Goal: Information Seeking & Learning: Learn about a topic

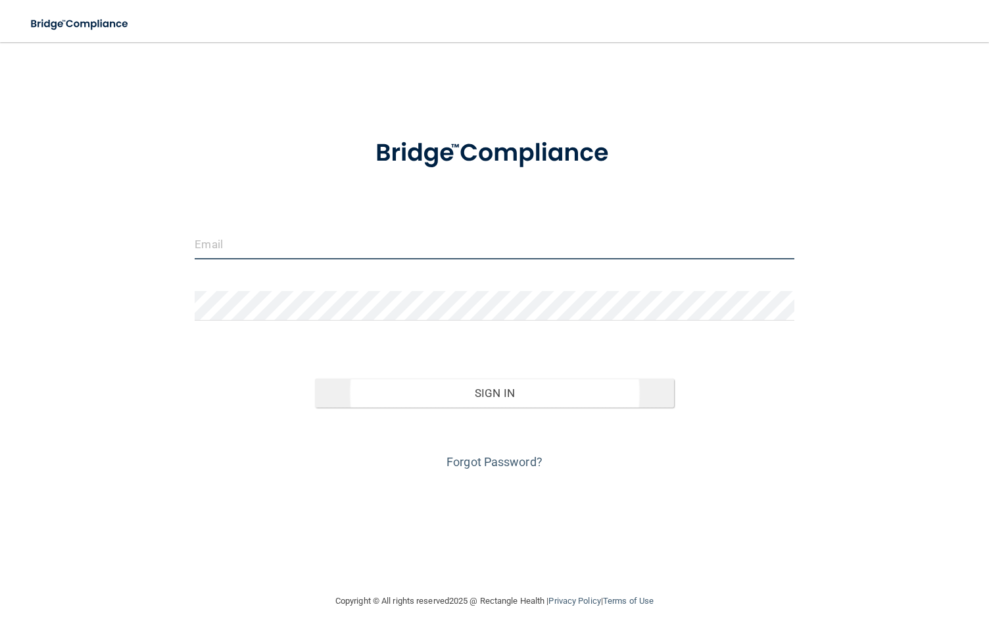
type input "[EMAIL_ADDRESS][DOMAIN_NAME]"
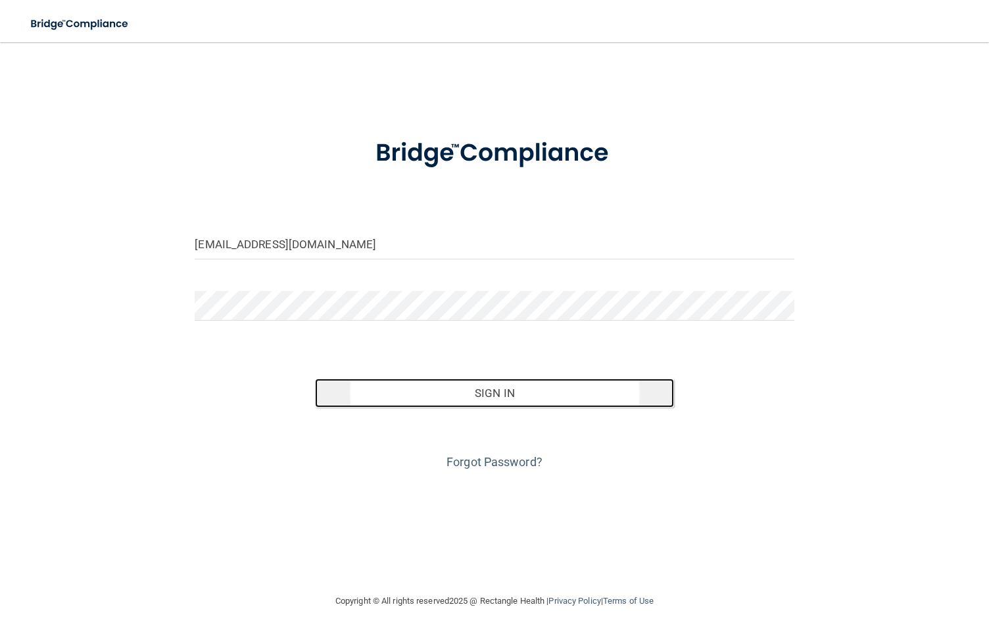
click at [570, 391] on button "Sign In" at bounding box center [495, 392] width 360 height 29
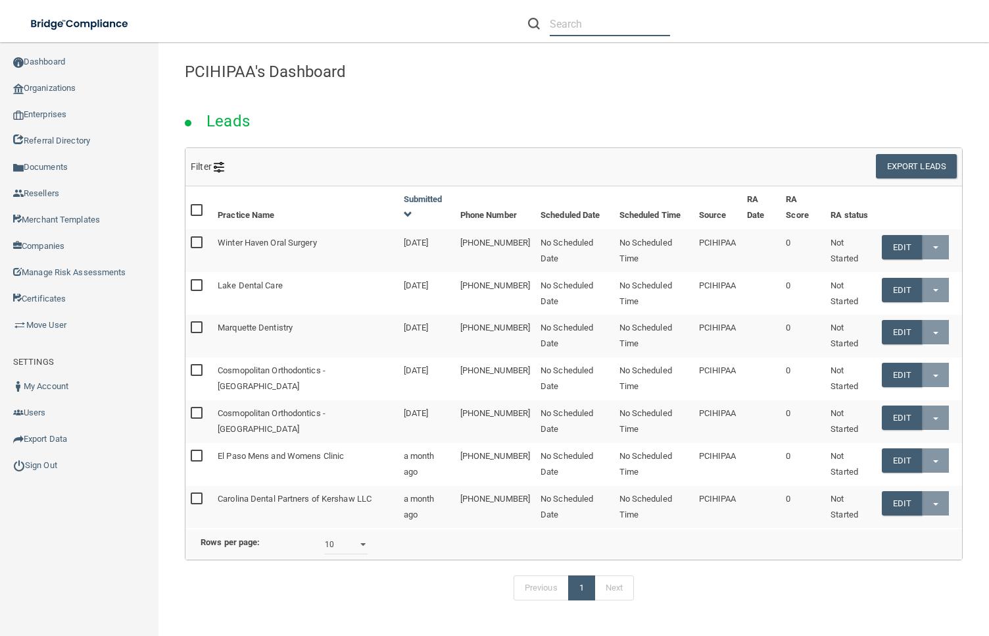
click at [630, 28] on input "text" at bounding box center [610, 24] width 120 height 24
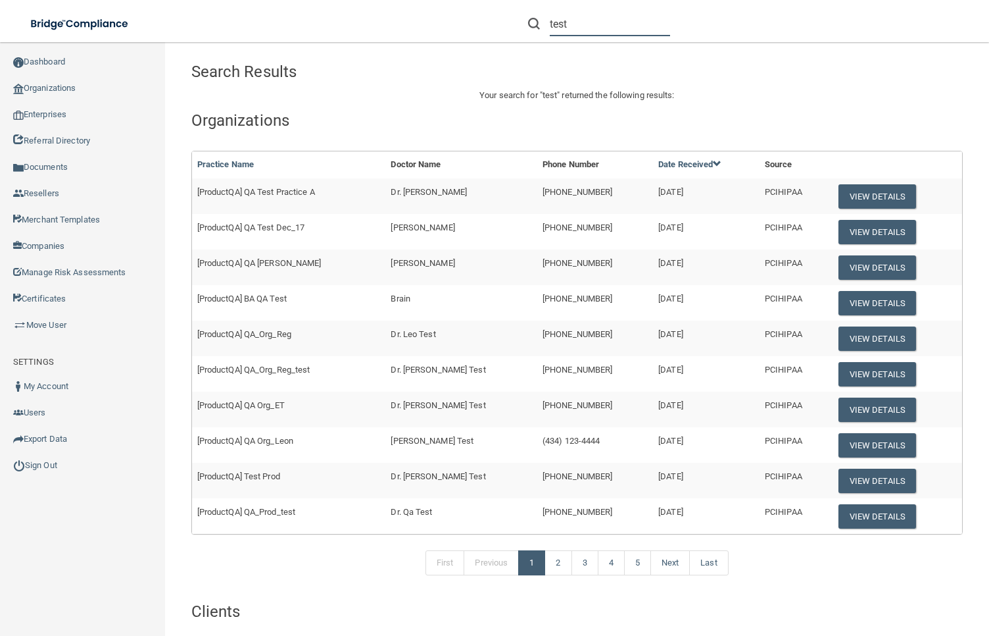
type input "test"
click at [271, 189] on span "[ProductQA] QA Test Practice A" at bounding box center [256, 192] width 118 height 10
click at [878, 193] on button "View Details" at bounding box center [878, 196] width 78 height 24
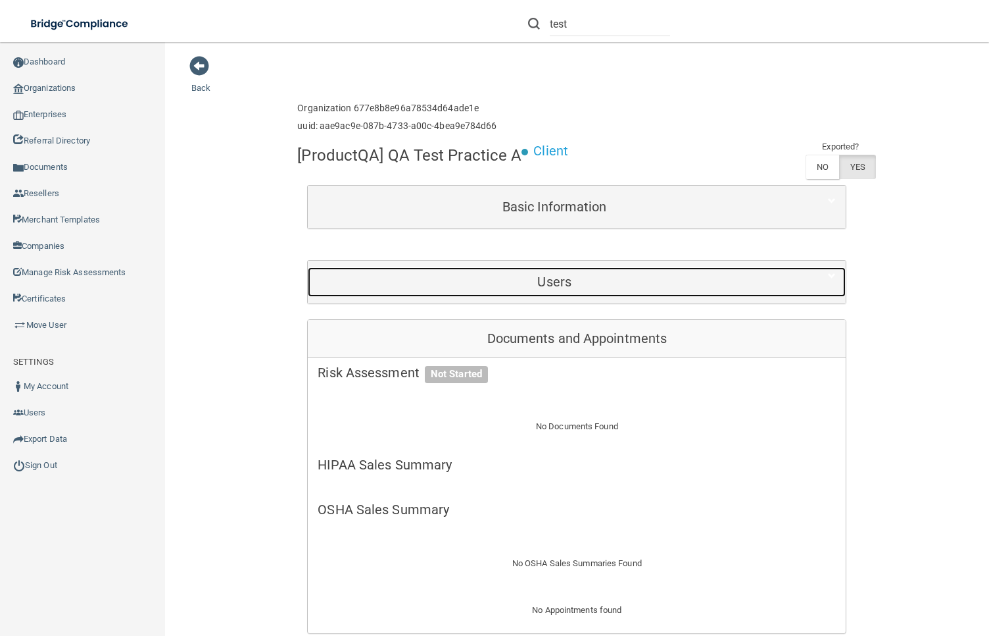
click at [593, 278] on h5 "Users" at bounding box center [555, 281] width 474 height 14
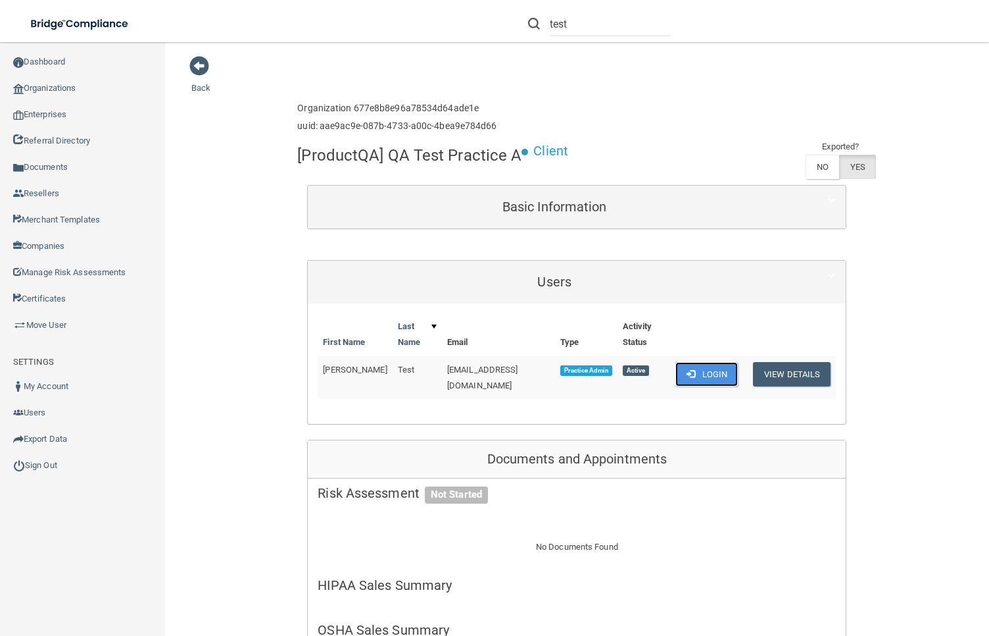
click at [701, 373] on button "Login" at bounding box center [707, 374] width 62 height 24
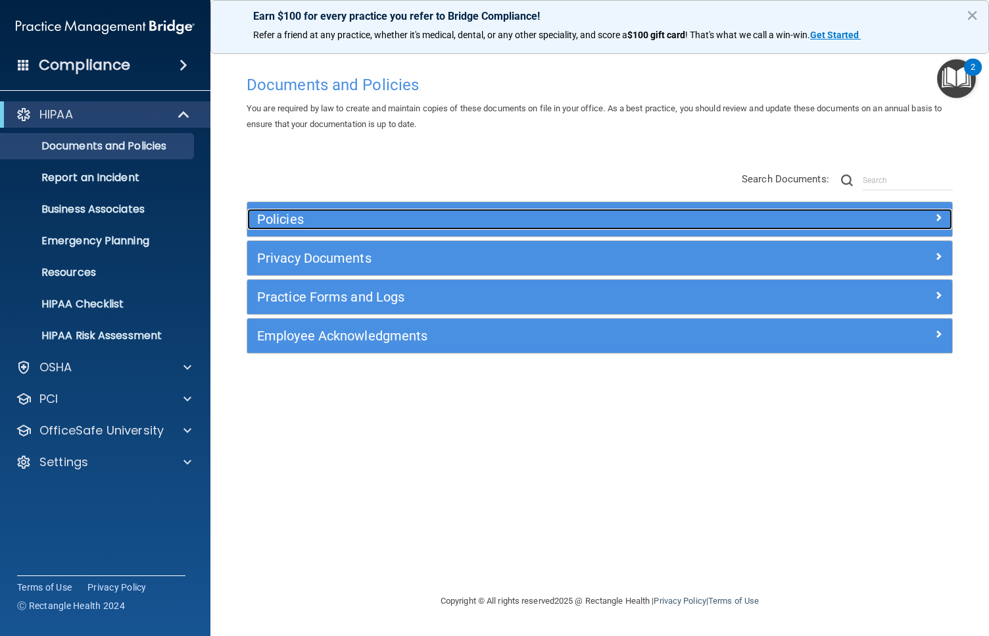
click at [386, 222] on h5 "Policies" at bounding box center [511, 219] width 509 height 14
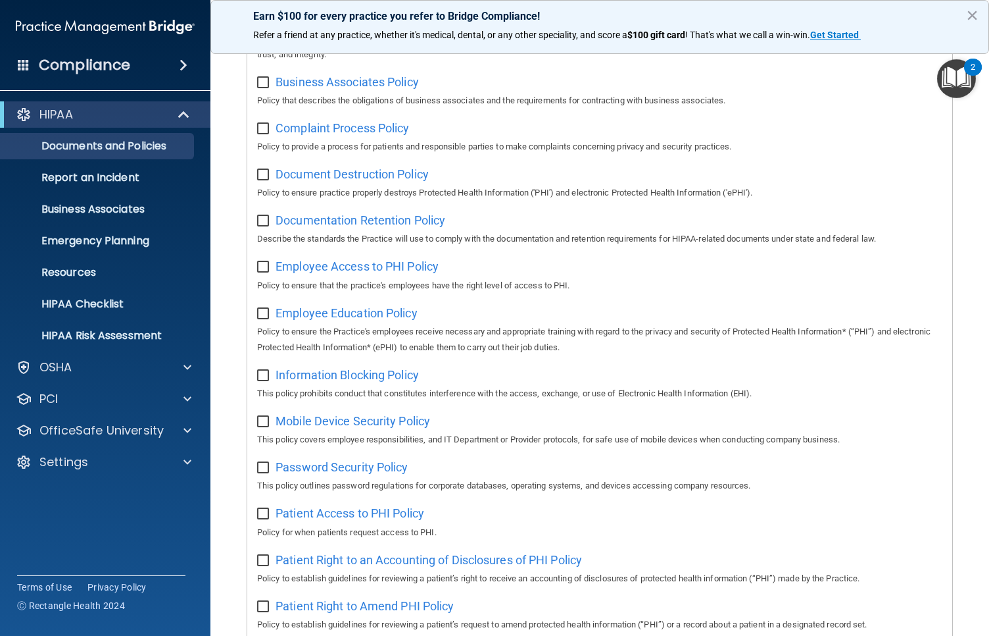
scroll to position [877, 0]
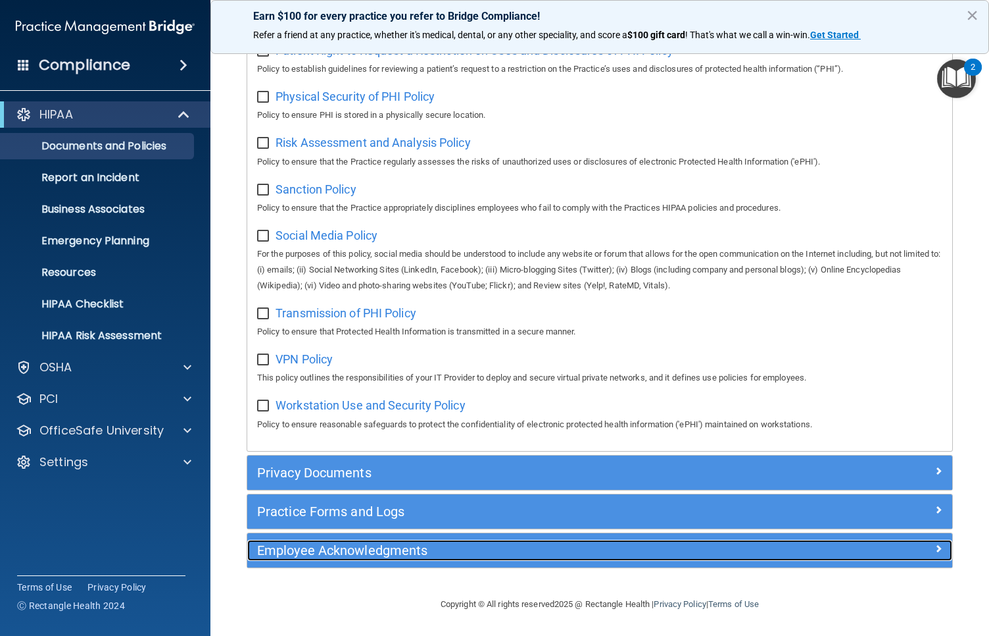
click at [486, 559] on div "Employee Acknowledgments" at bounding box center [511, 549] width 529 height 21
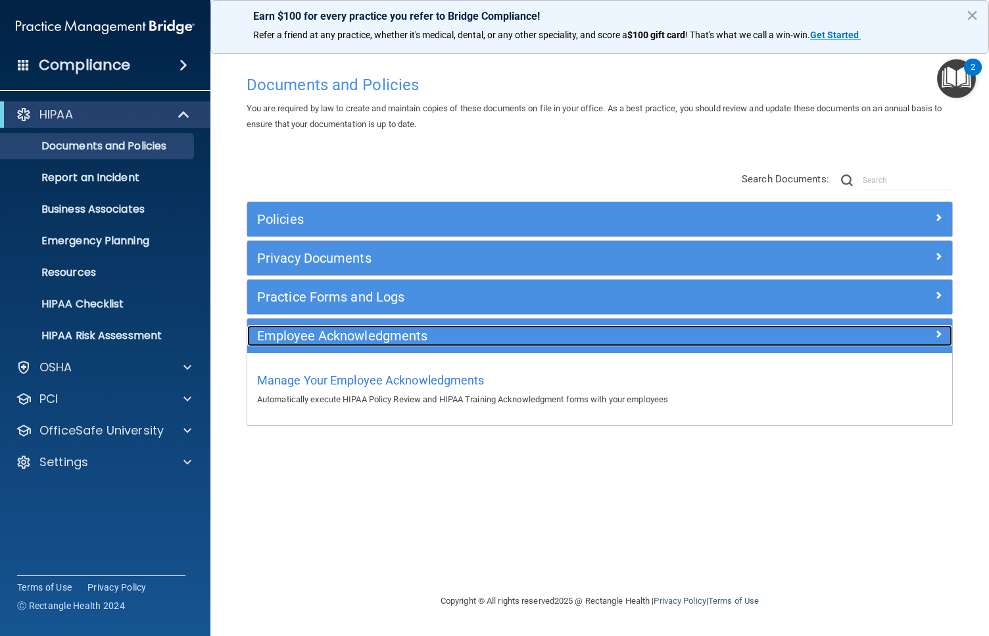
scroll to position [0, 0]
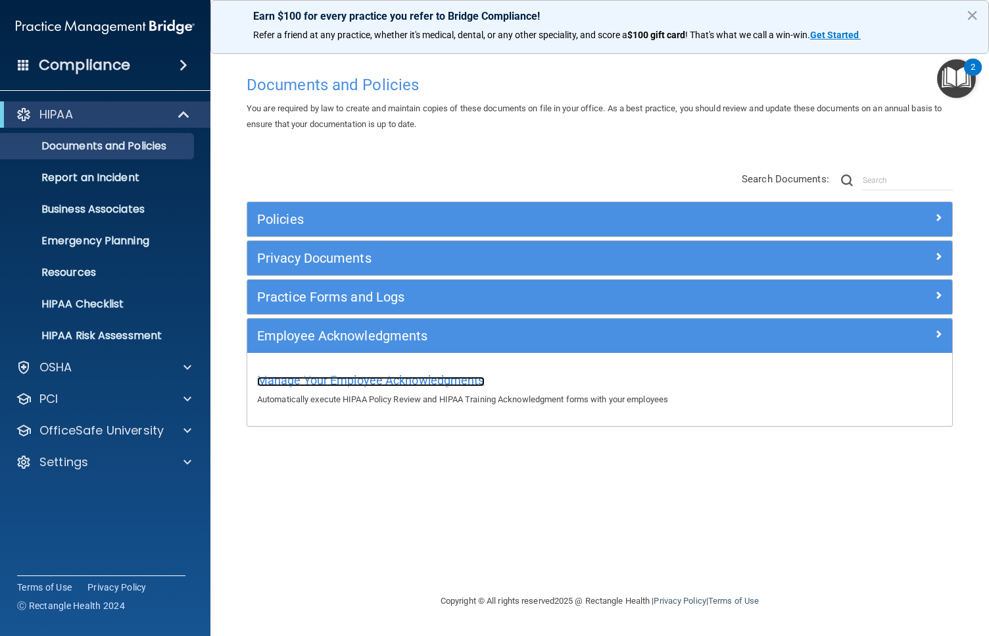
click at [389, 376] on span "Manage Your Employee Acknowledgments" at bounding box center [371, 380] width 228 height 14
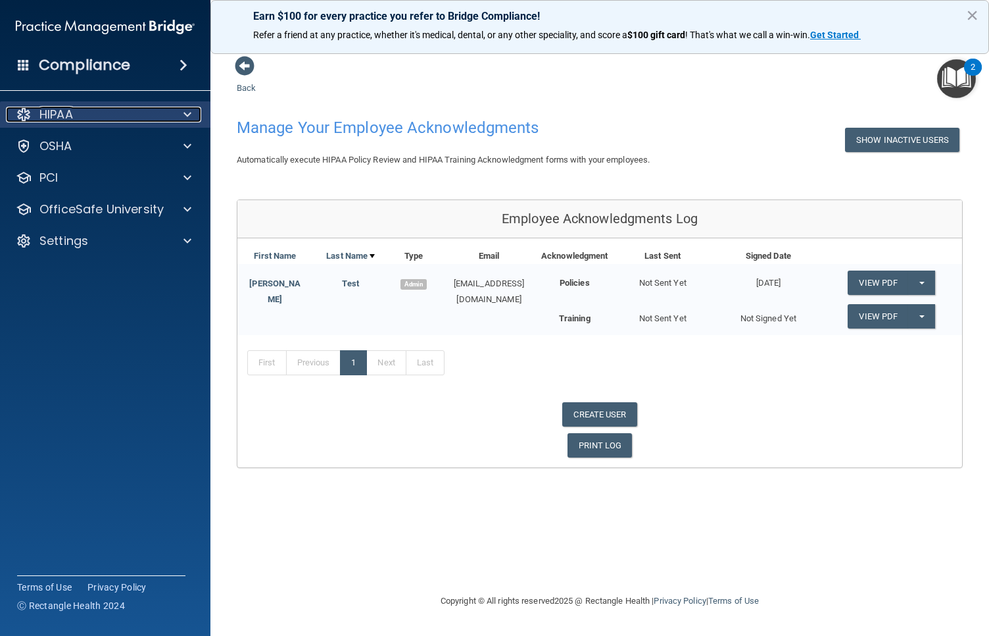
click at [95, 110] on div "HIPAA" at bounding box center [87, 115] width 163 height 16
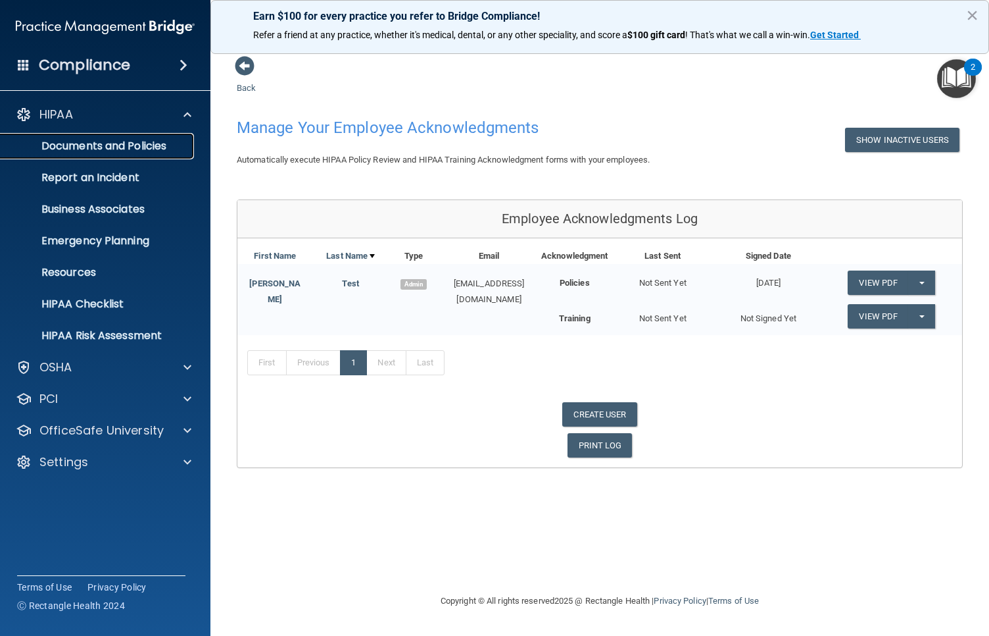
click at [133, 145] on p "Documents and Policies" at bounding box center [99, 145] width 180 height 13
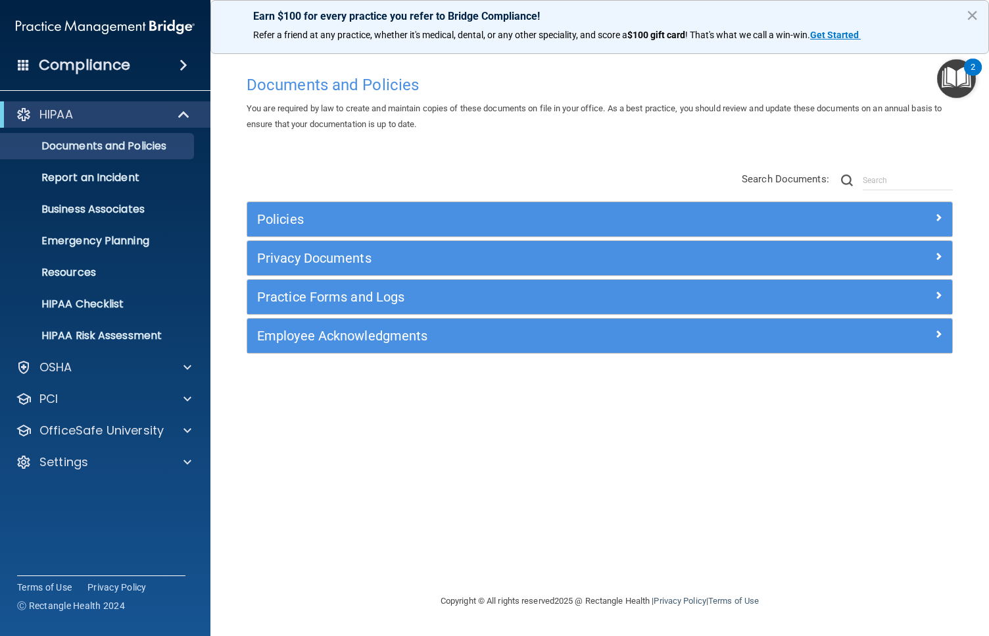
click at [473, 207] on div "Policies" at bounding box center [599, 219] width 705 height 34
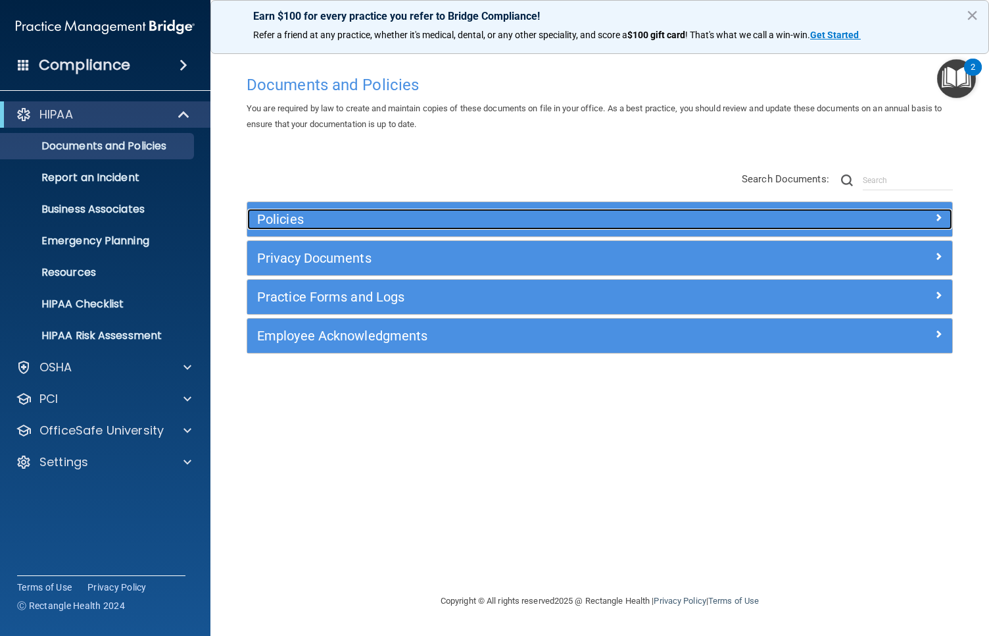
click at [303, 227] on div "Policies" at bounding box center [511, 219] width 529 height 21
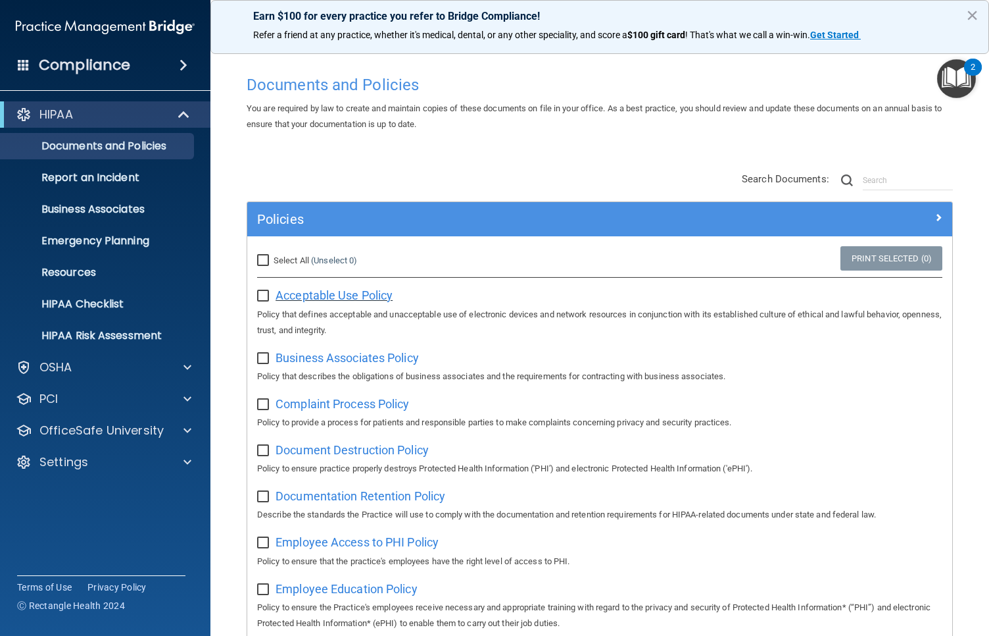
click at [379, 292] on span "Acceptable Use Policy" at bounding box center [334, 295] width 117 height 14
click at [109, 333] on p "HIPAA Risk Assessment" at bounding box center [99, 335] width 180 height 13
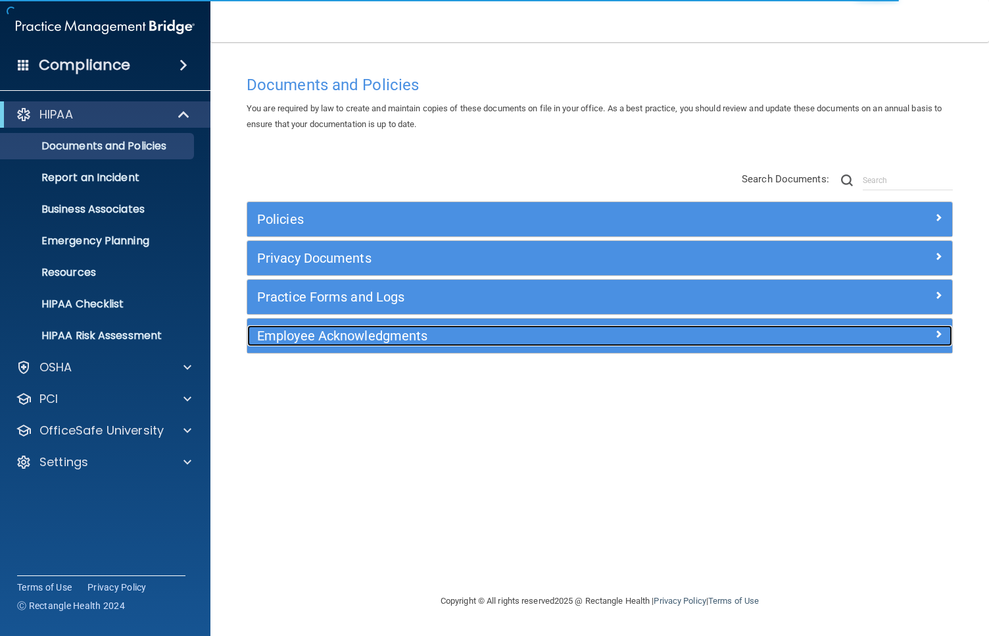
click at [449, 340] on h5 "Employee Acknowledgments" at bounding box center [511, 335] width 509 height 14
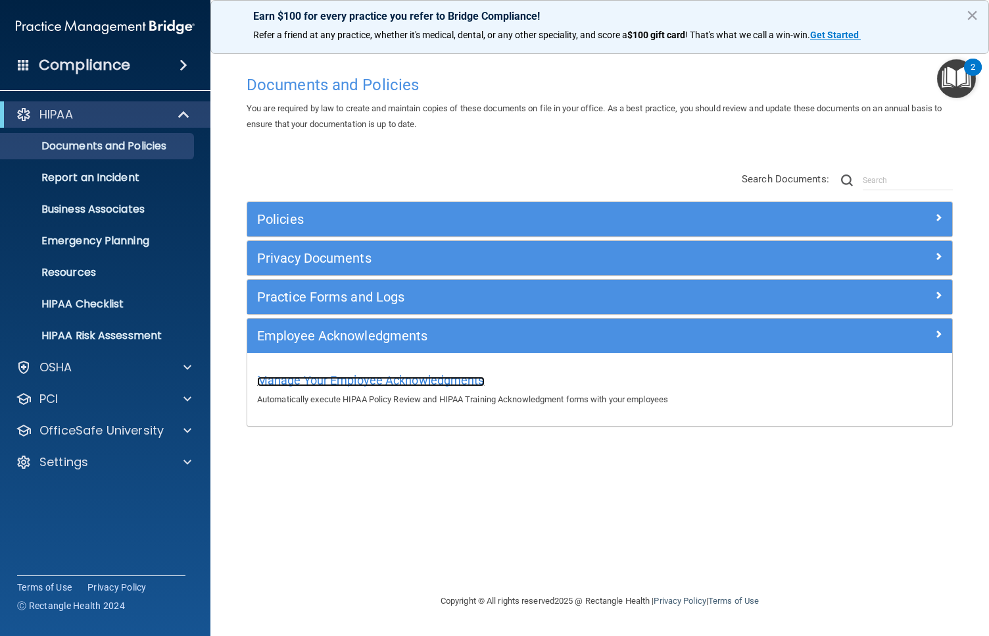
click at [434, 378] on span "Manage Your Employee Acknowledgments" at bounding box center [371, 380] width 228 height 14
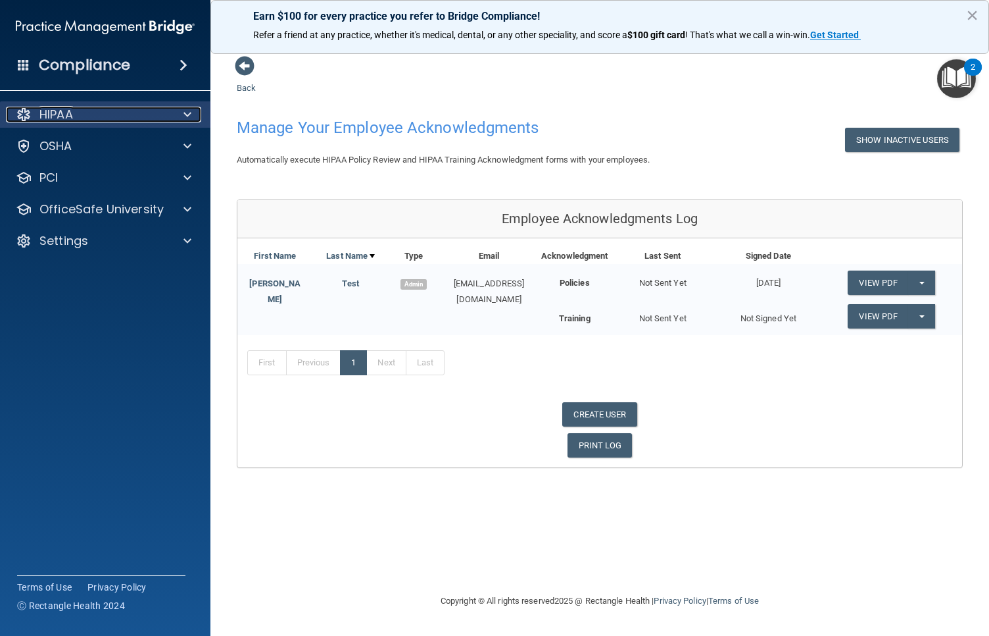
click at [159, 112] on div "HIPAA" at bounding box center [87, 115] width 163 height 16
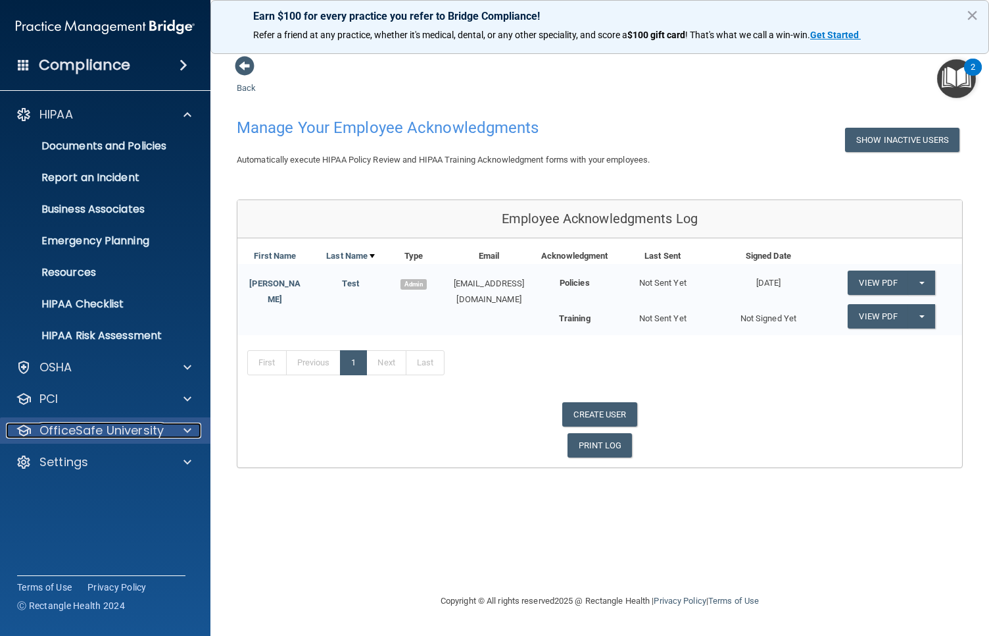
click at [180, 425] on div at bounding box center [185, 430] width 33 height 16
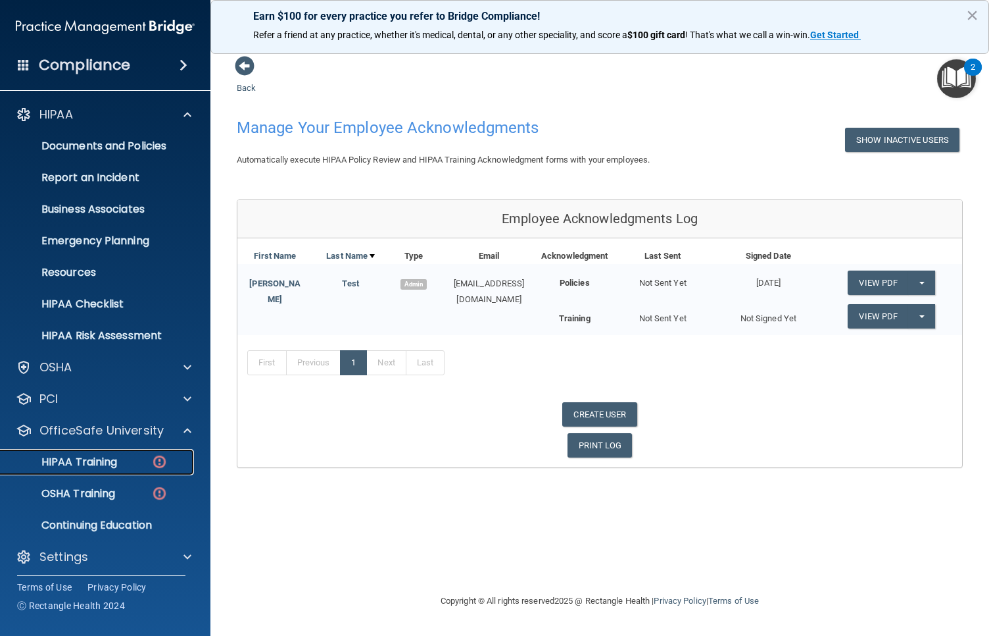
click at [125, 462] on div "HIPAA Training" at bounding box center [99, 461] width 180 height 13
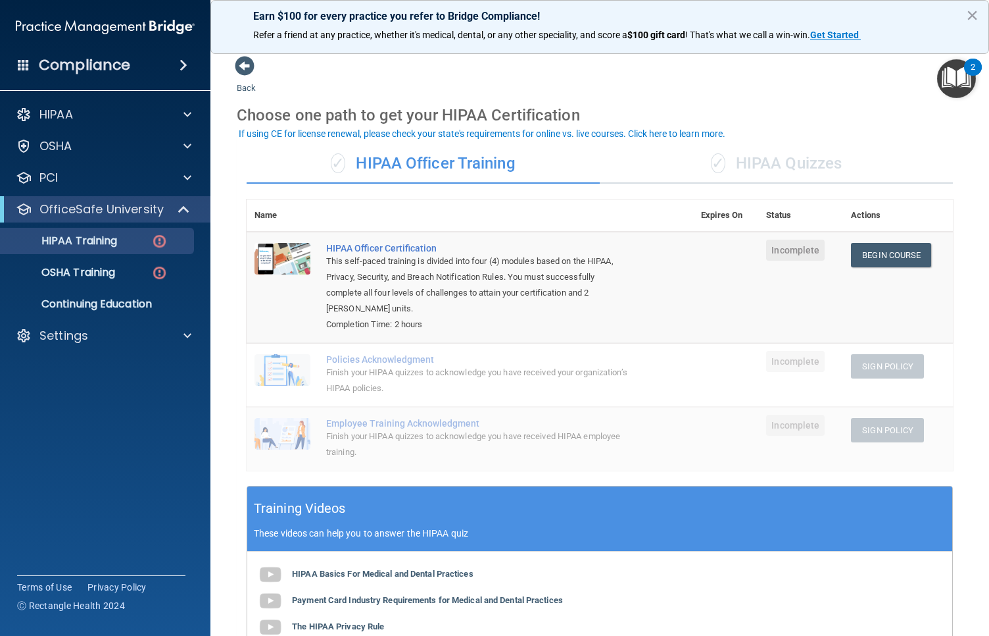
click at [503, 382] on div "Finish your HIPAA quizzes to acknowledge you have received your organization’s …" at bounding box center [476, 380] width 301 height 32
click at [752, 157] on div "✓ HIPAA Quizzes" at bounding box center [776, 163] width 353 height 39
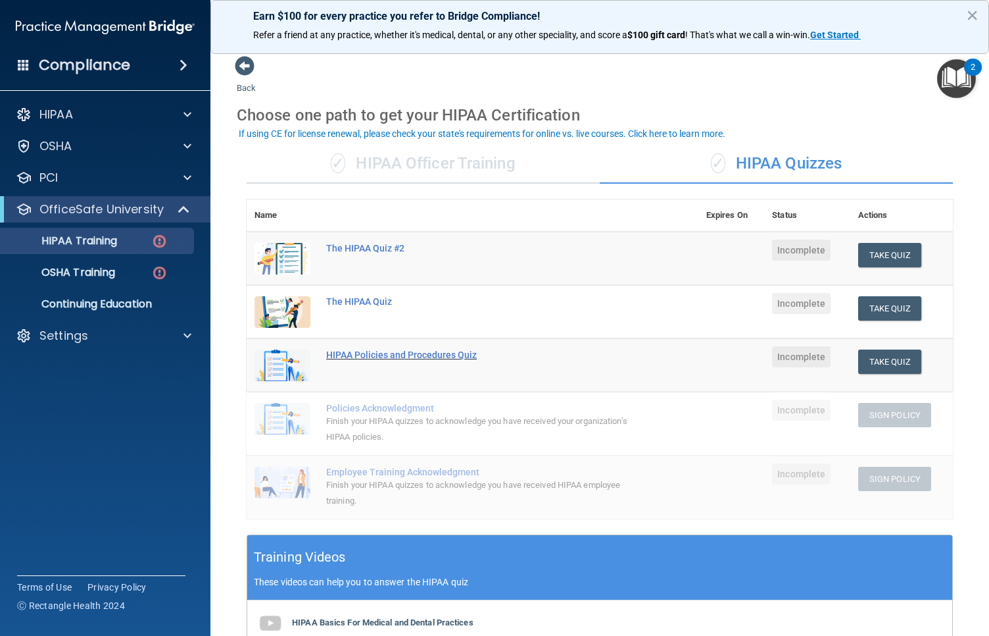
click at [404, 357] on div "HIPAA Policies and Procedures Quiz" at bounding box center [479, 354] width 307 height 11
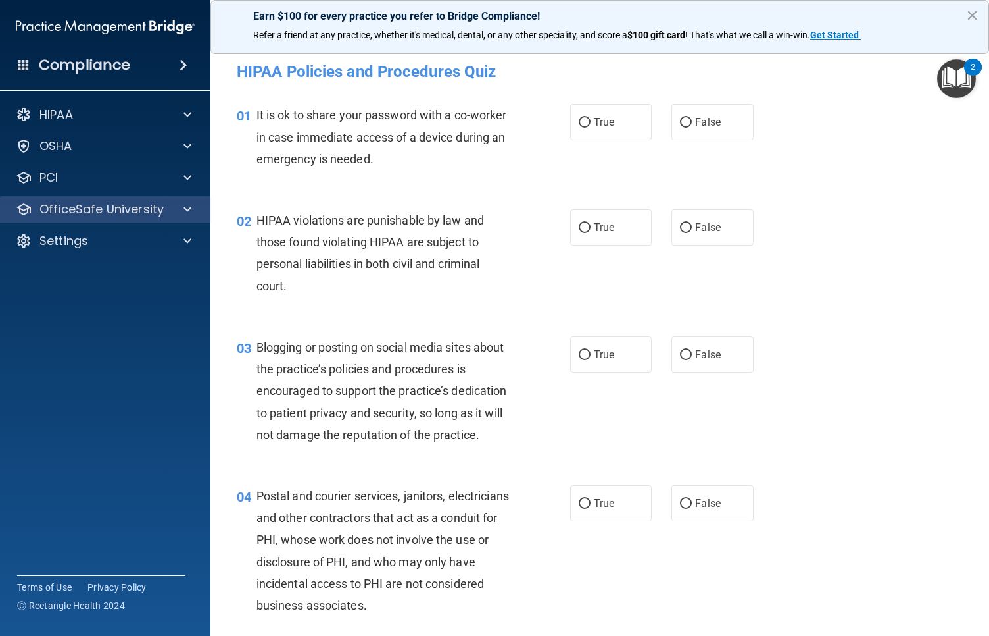
click at [177, 220] on div "OfficeSafe University" at bounding box center [105, 209] width 211 height 26
click at [177, 207] on div at bounding box center [185, 209] width 33 height 16
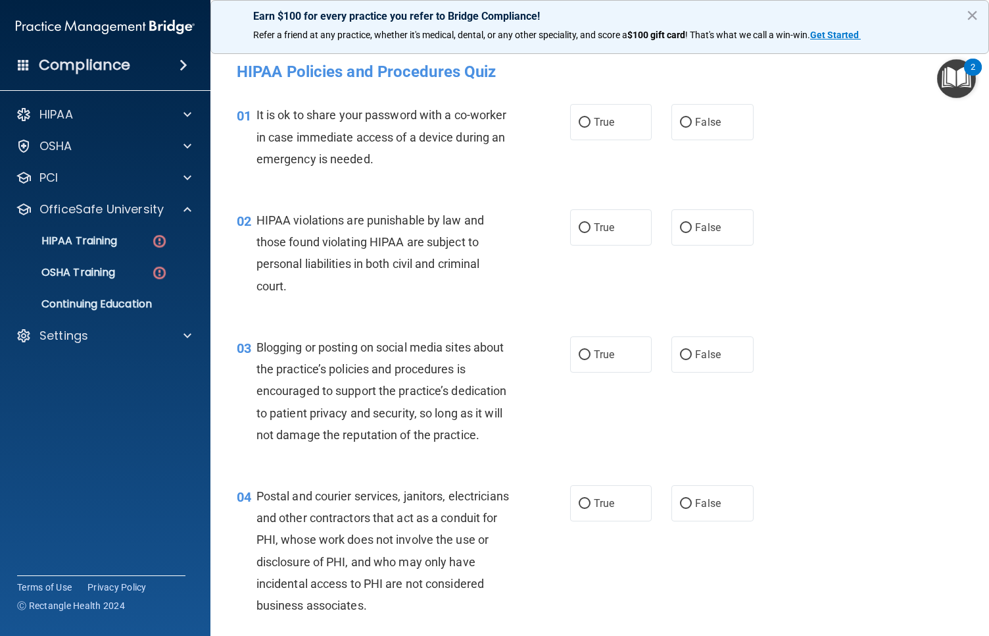
click at [954, 83] on img "Open Resource Center, 2 new notifications" at bounding box center [956, 78] width 39 height 39
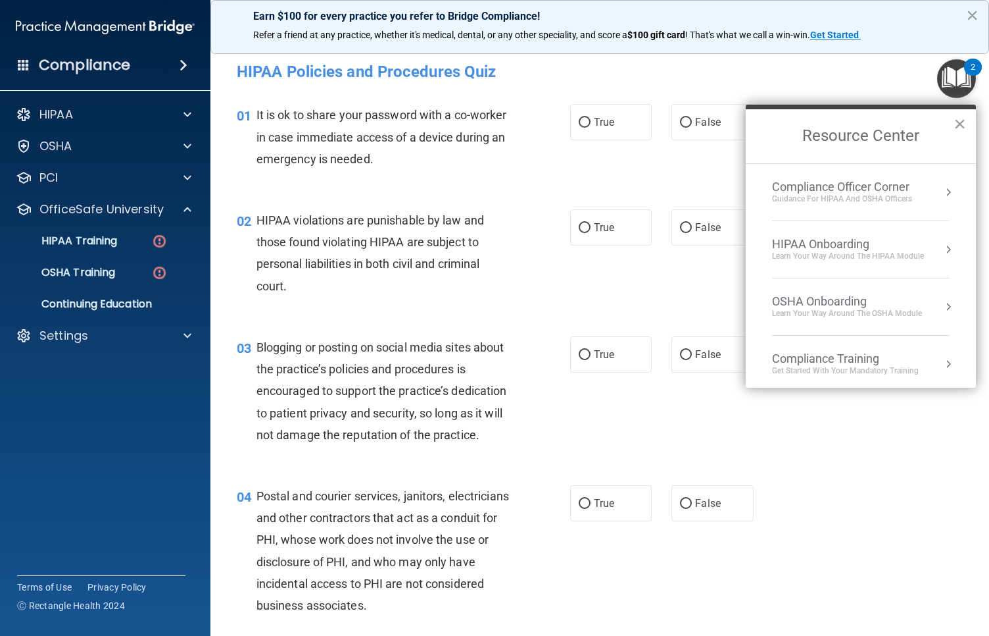
click at [959, 128] on button "×" at bounding box center [960, 123] width 12 height 21
